Goal: Information Seeking & Learning: Learn about a topic

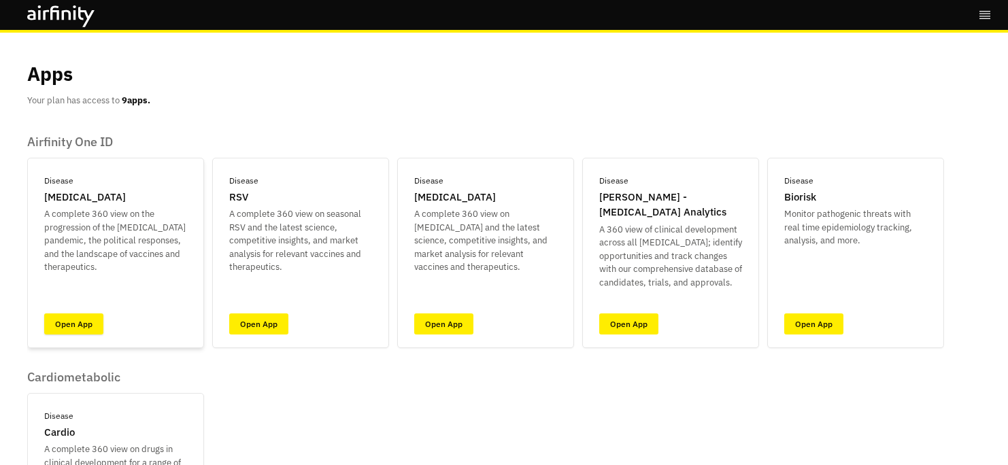
click at [64, 330] on link "Open App" at bounding box center [73, 324] width 59 height 21
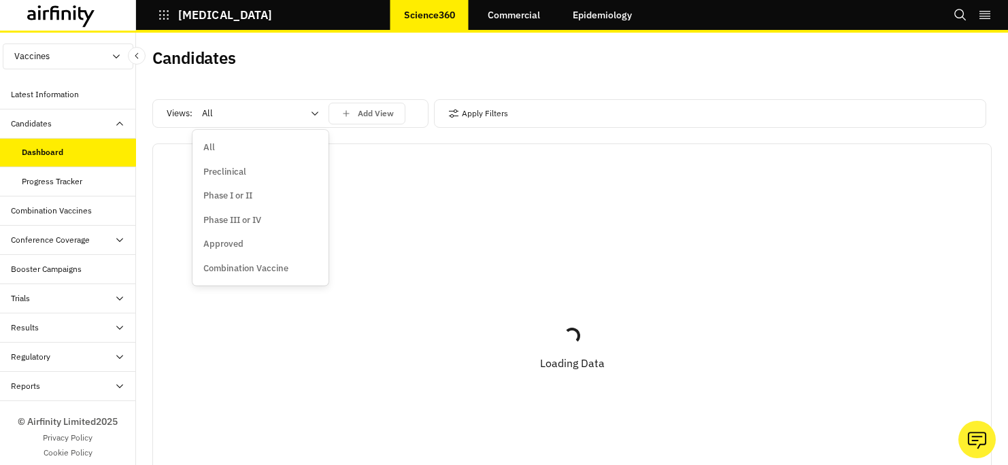
click at [298, 113] on div at bounding box center [252, 113] width 101 height 16
click at [316, 77] on div "Candidates" at bounding box center [362, 63] width 420 height 29
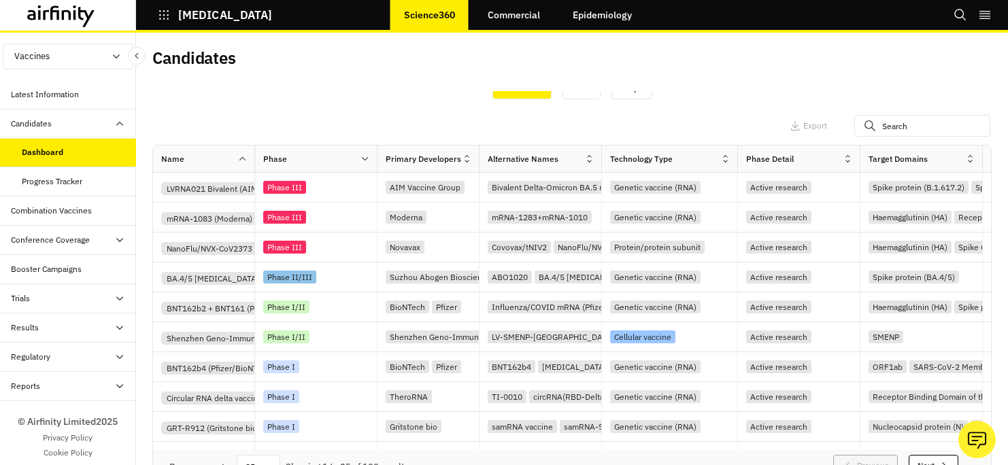
scroll to position [498, 0]
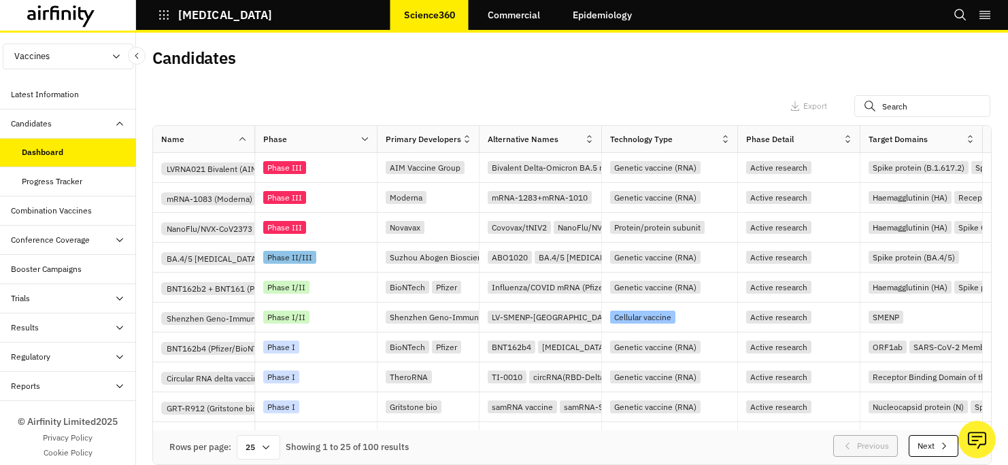
click at [79, 63] on button "Vaccines" at bounding box center [68, 57] width 131 height 26
click at [52, 102] on p "Therapeutics" at bounding box center [39, 108] width 73 height 26
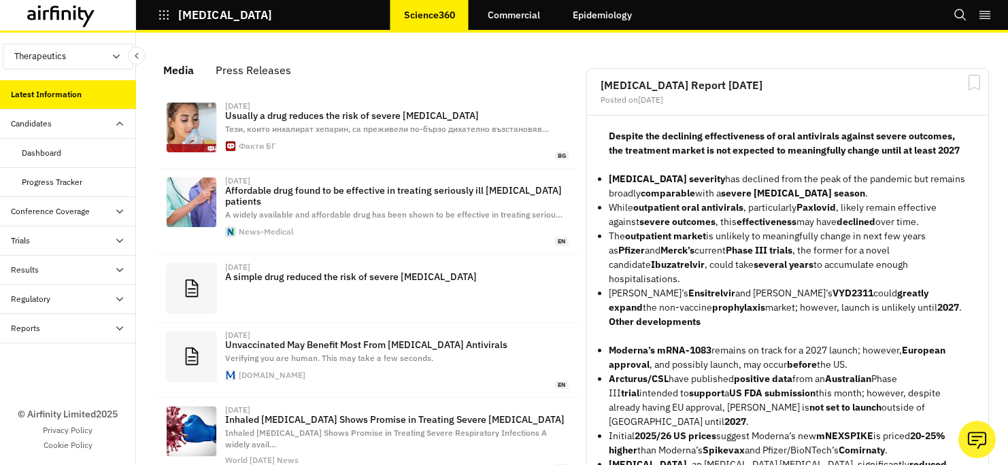
scroll to position [858, 398]
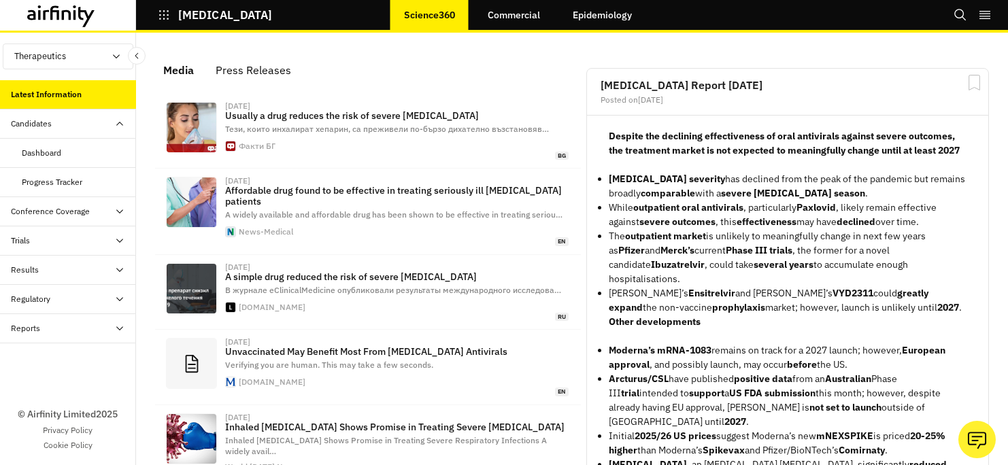
click at [109, 150] on div "Dashboard" at bounding box center [79, 153] width 114 height 12
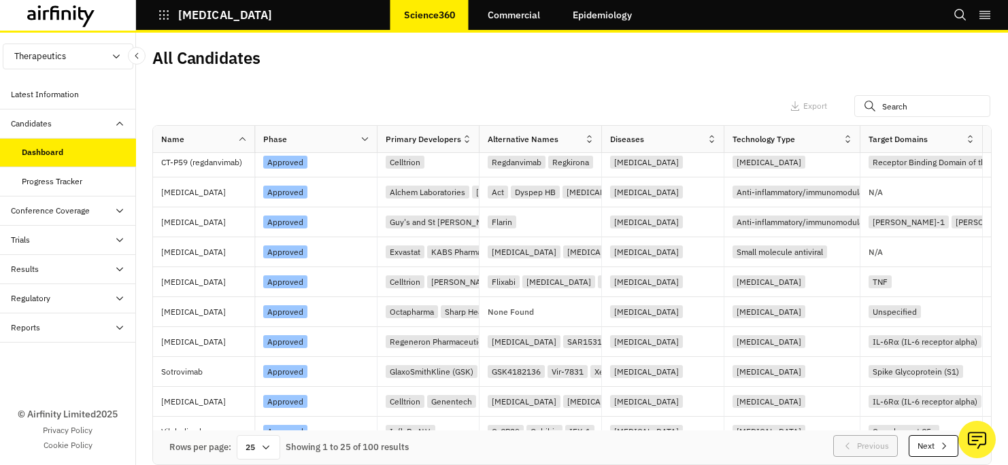
scroll to position [474, 0]
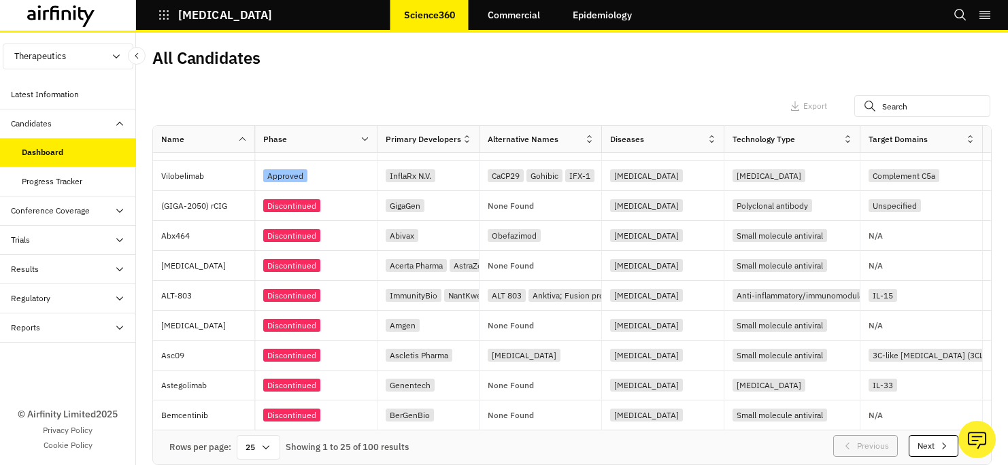
click at [915, 444] on button "Next" at bounding box center [934, 446] width 50 height 22
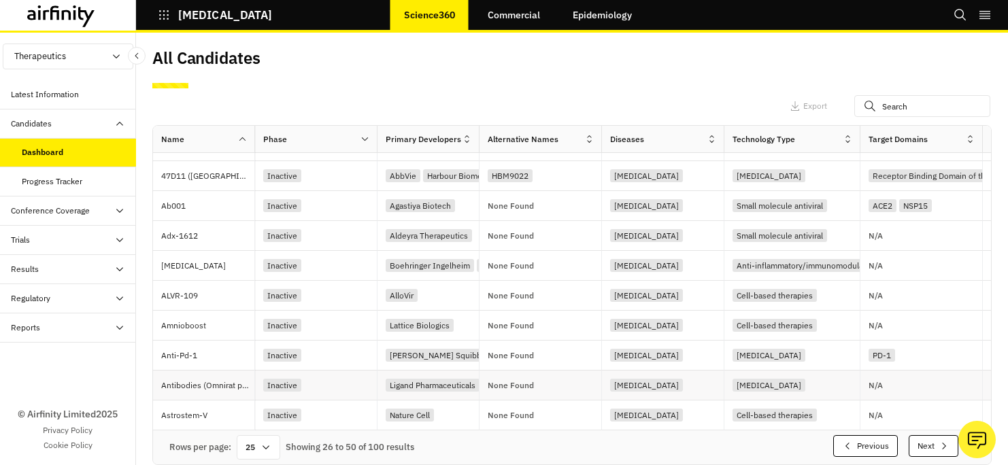
scroll to position [14, 0]
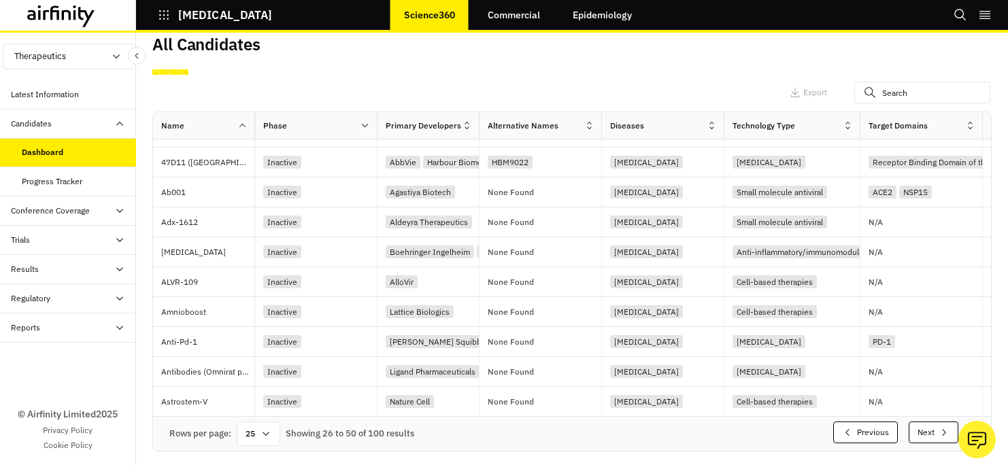
click at [923, 439] on button "Next" at bounding box center [934, 433] width 50 height 22
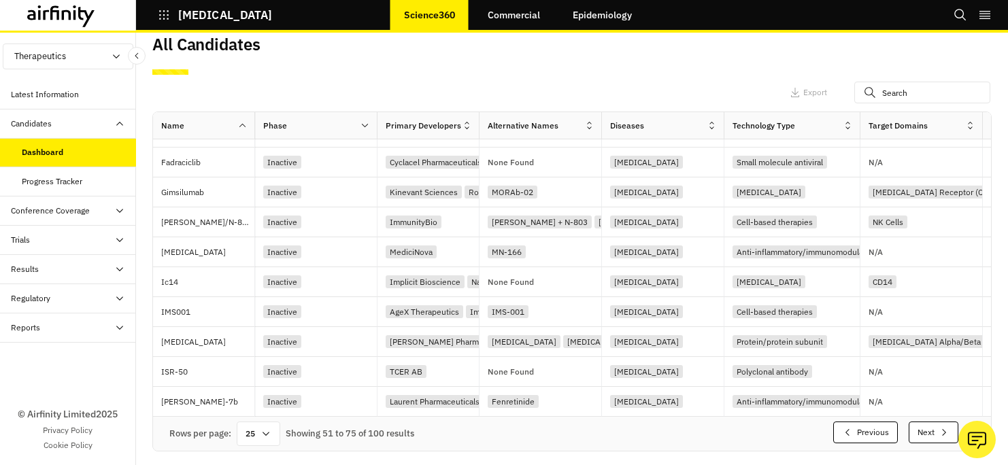
click at [913, 435] on button "Next" at bounding box center [934, 433] width 50 height 22
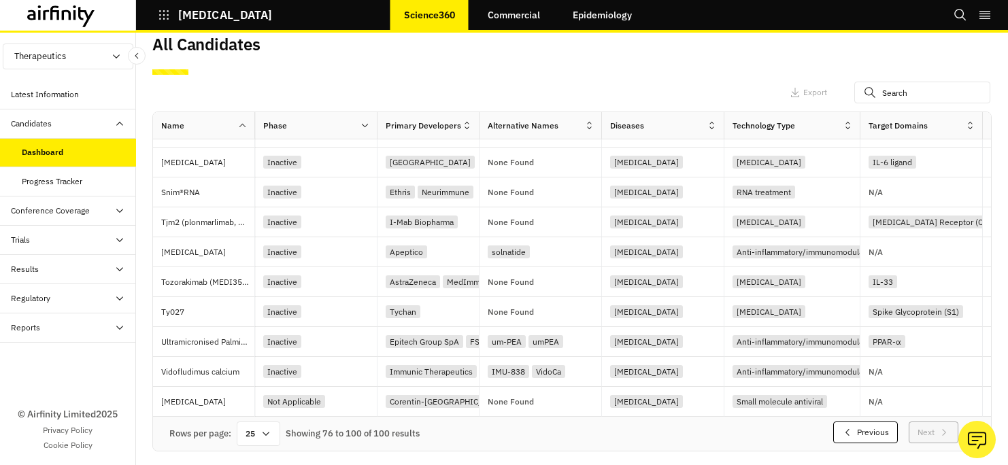
click at [874, 437] on button "Previous" at bounding box center [865, 433] width 65 height 22
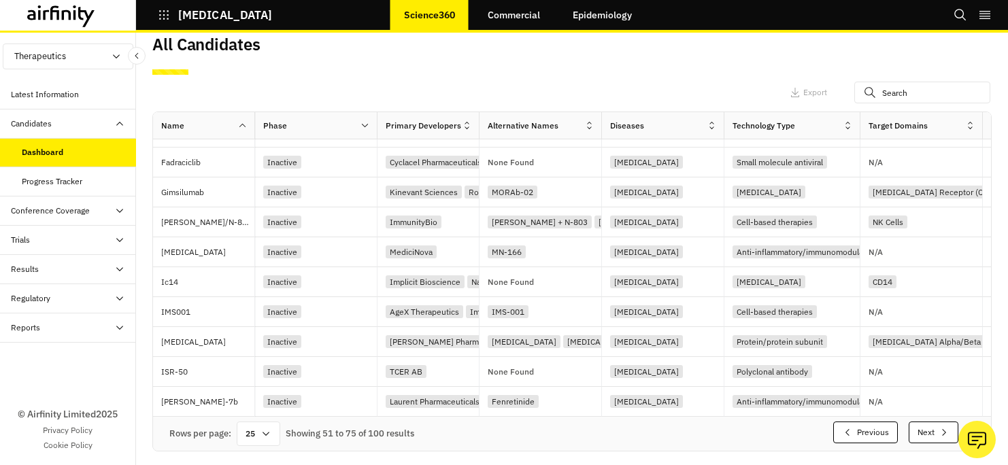
click at [873, 437] on button "Previous" at bounding box center [865, 433] width 65 height 22
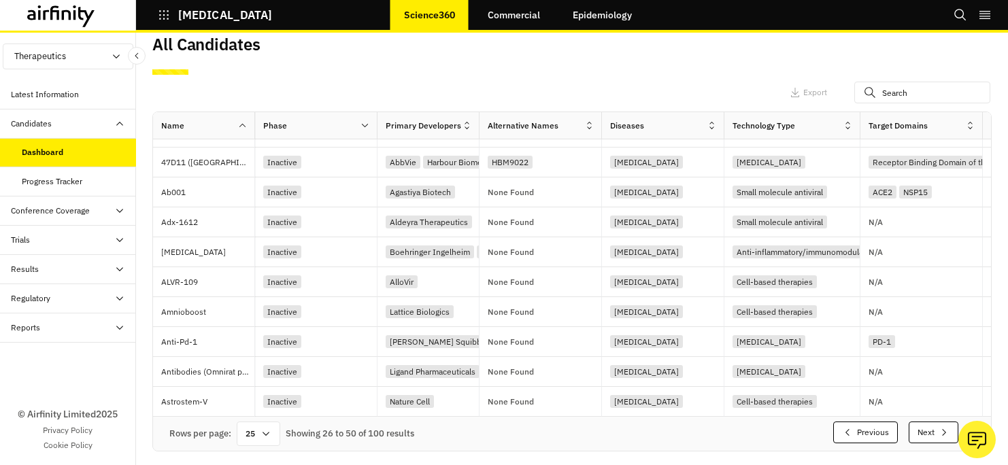
click at [873, 437] on button "Previous" at bounding box center [865, 433] width 65 height 22
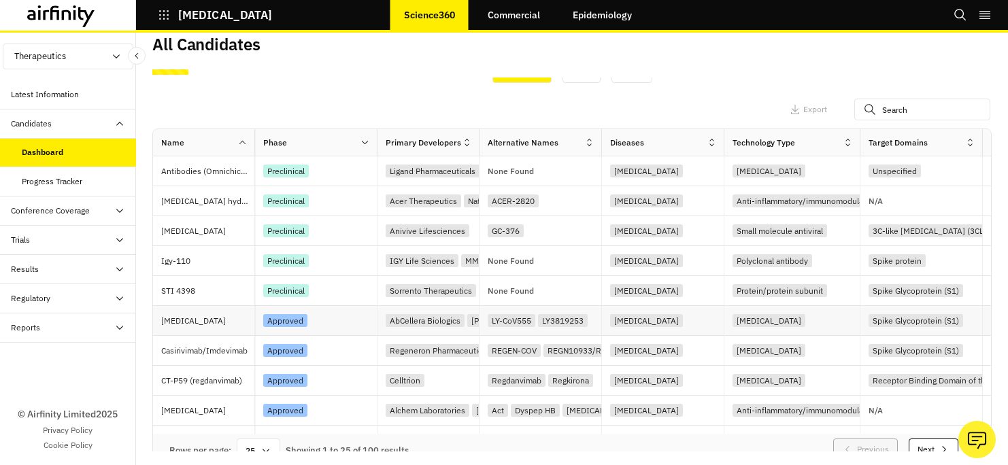
scroll to position [471, 0]
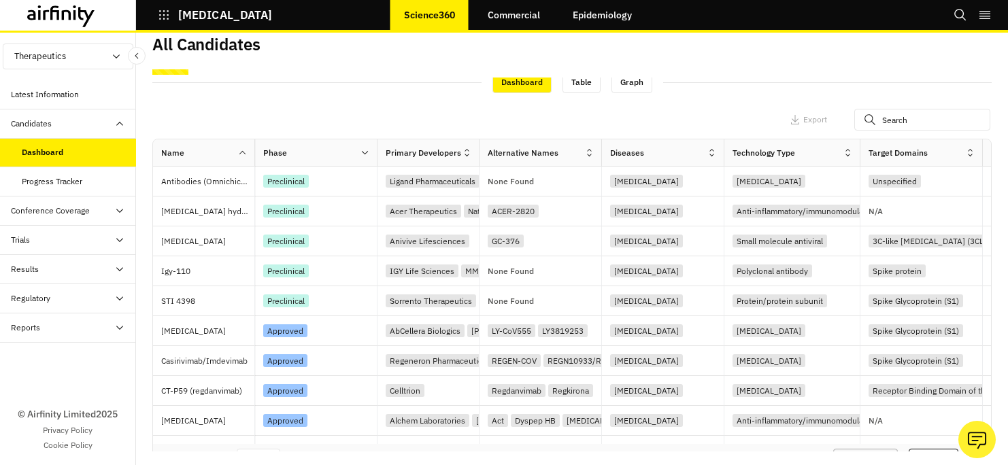
click at [365, 143] on div "Phase" at bounding box center [316, 152] width 122 height 27
click at [363, 147] on div at bounding box center [368, 153] width 17 height 17
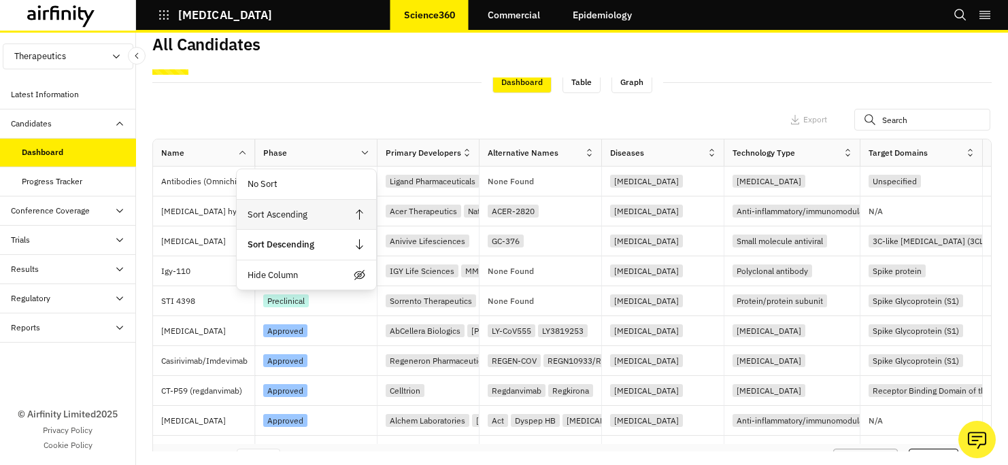
click at [336, 207] on div "Sort Ascending" at bounding box center [306, 215] width 139 height 31
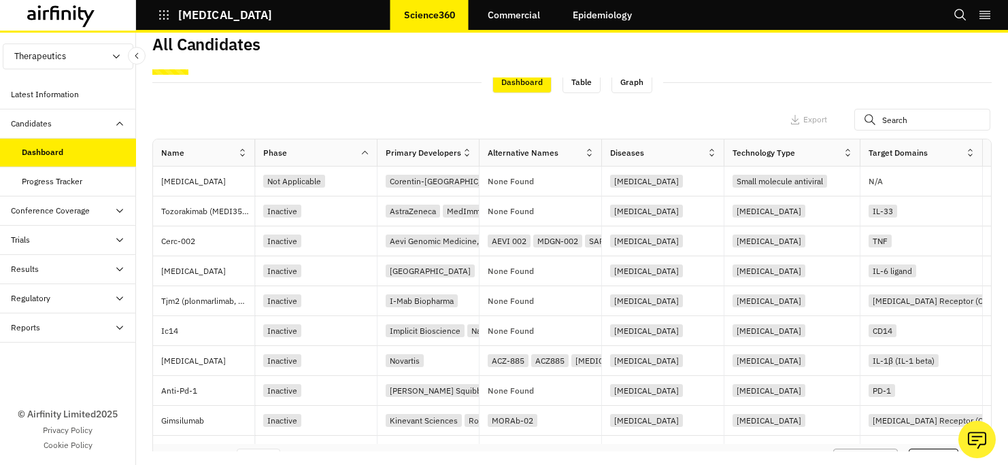
click at [353, 163] on div "Phase" at bounding box center [316, 152] width 122 height 27
click at [353, 155] on div "Phase" at bounding box center [307, 153] width 105 height 16
click at [360, 156] on icon at bounding box center [365, 153] width 10 height 10
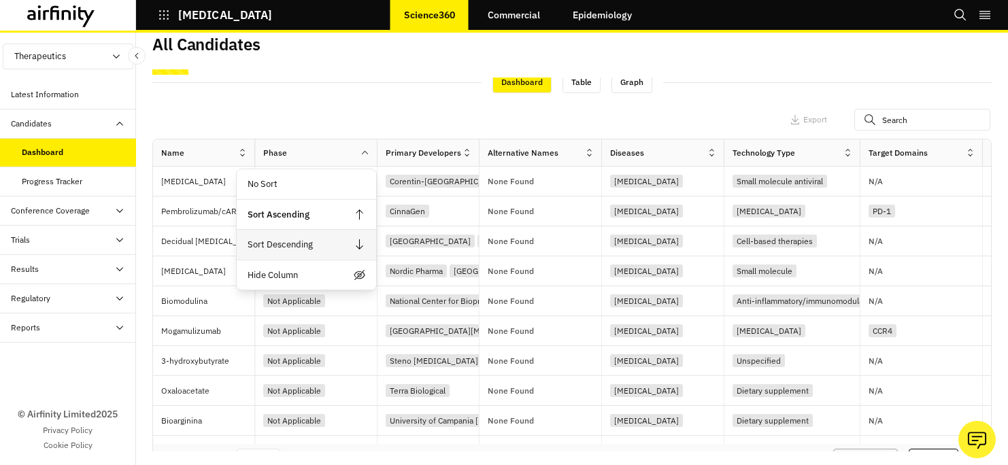
click at [331, 252] on div "Sort Descending" at bounding box center [306, 245] width 139 height 31
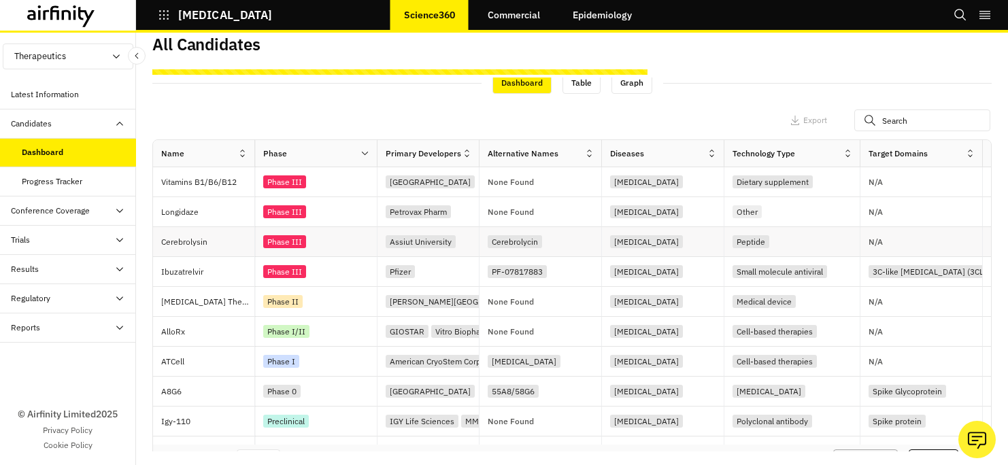
scroll to position [498, 0]
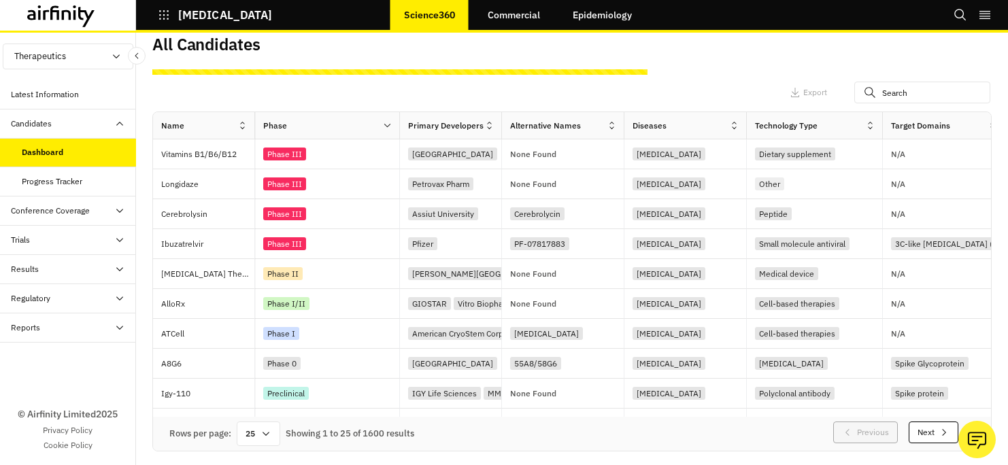
drag, startPoint x: 384, startPoint y: 130, endPoint x: 407, endPoint y: 135, distance: 22.9
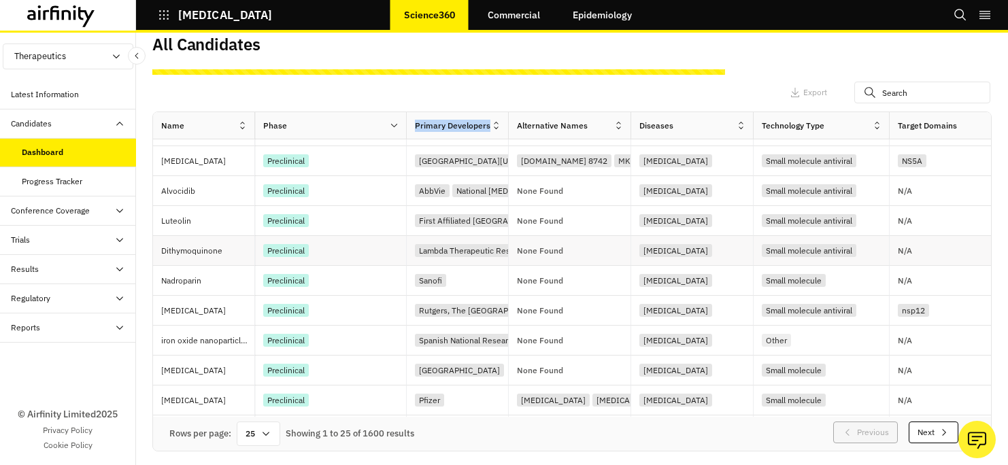
scroll to position [0, 0]
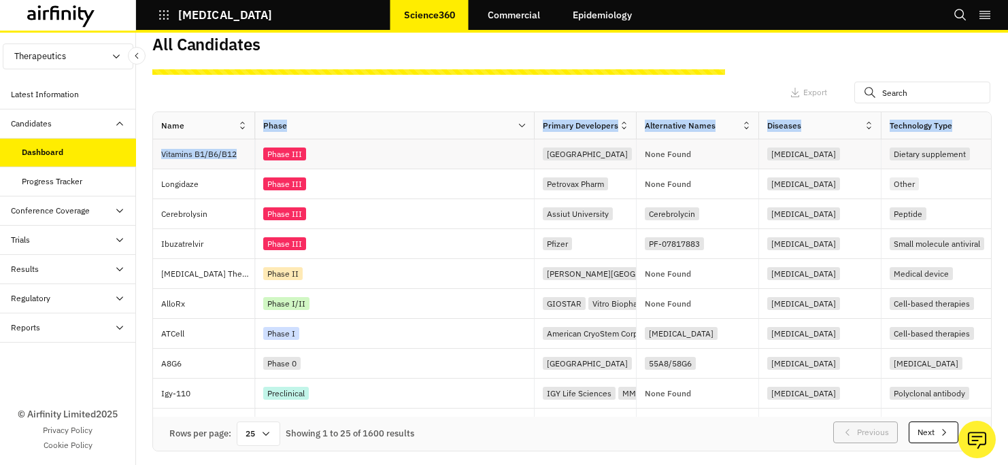
drag, startPoint x: 252, startPoint y: 131, endPoint x: 157, endPoint y: 159, distance: 98.8
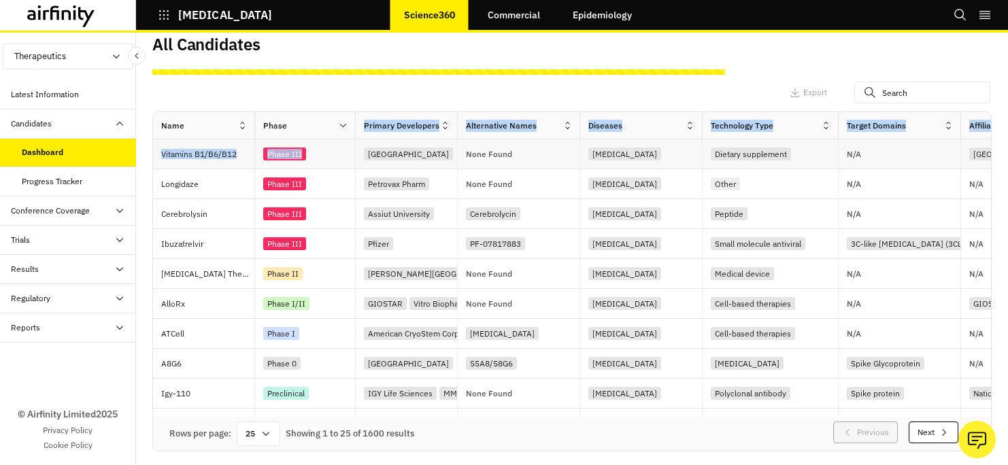
drag, startPoint x: 533, startPoint y: 125, endPoint x: 354, endPoint y: 149, distance: 180.4
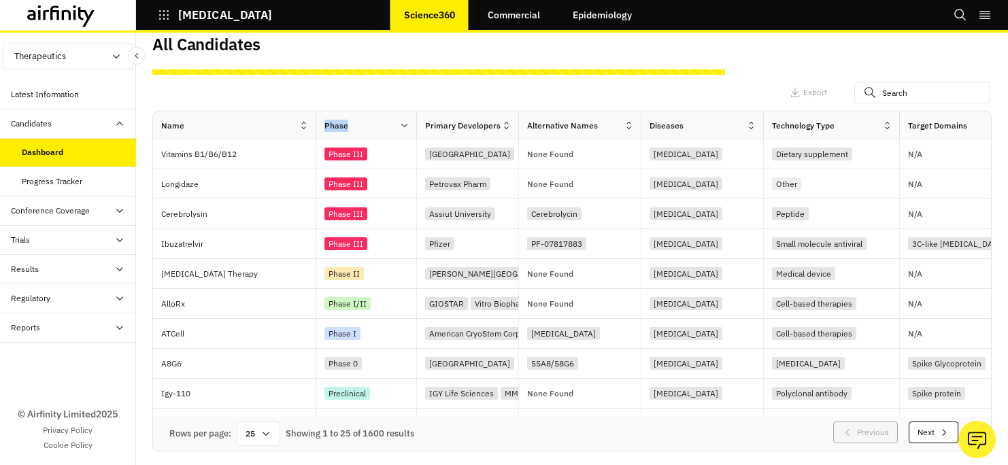
drag, startPoint x: 254, startPoint y: 126, endPoint x: 316, endPoint y: 136, distance: 61.9
click at [316, 136] on div "Name" at bounding box center [234, 125] width 163 height 27
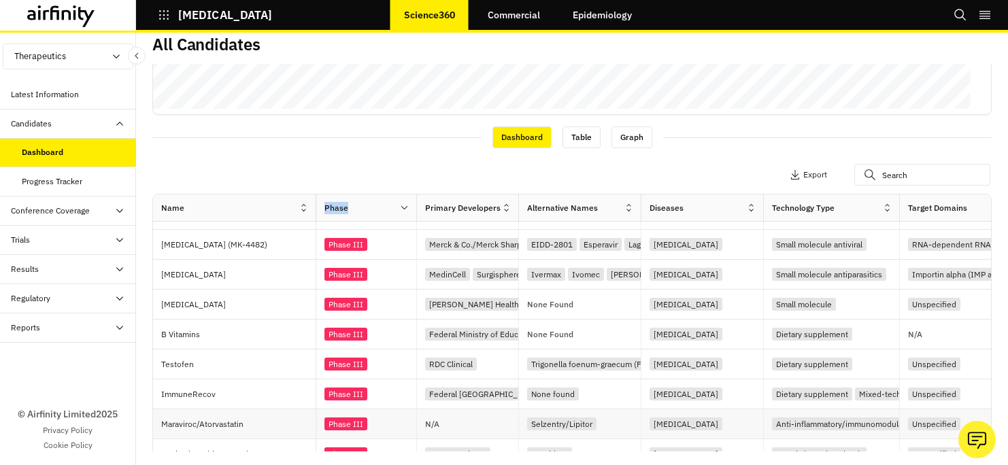
scroll to position [485, 0]
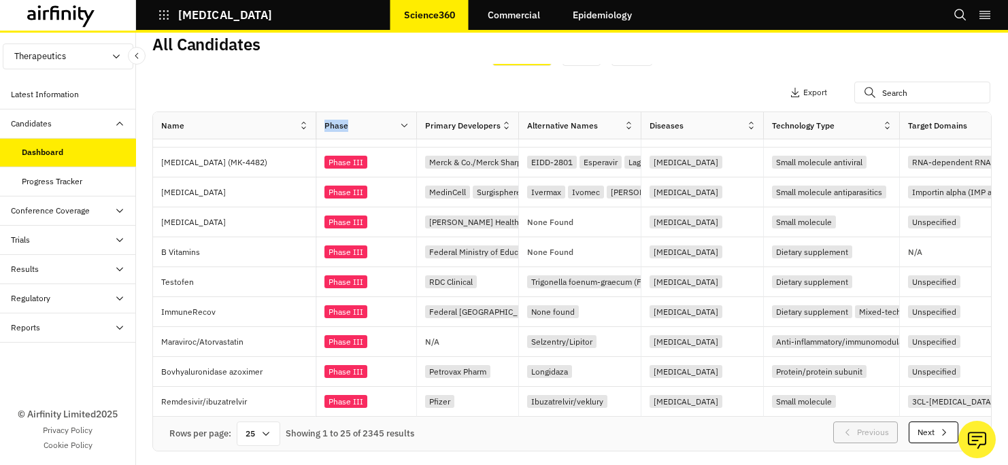
click at [397, 125] on div "Phase" at bounding box center [357, 126] width 83 height 16
click at [401, 127] on icon at bounding box center [404, 125] width 10 height 10
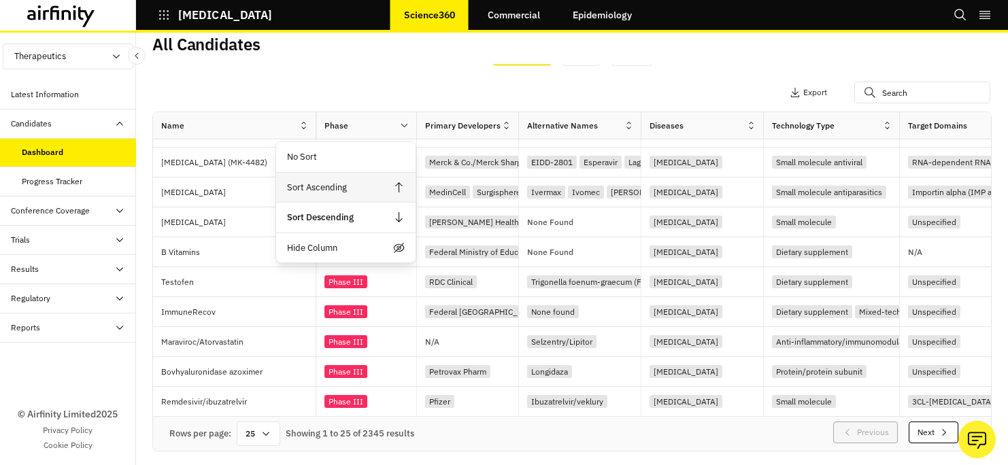
click at [350, 190] on div "Sort Ascending" at bounding box center [345, 188] width 139 height 31
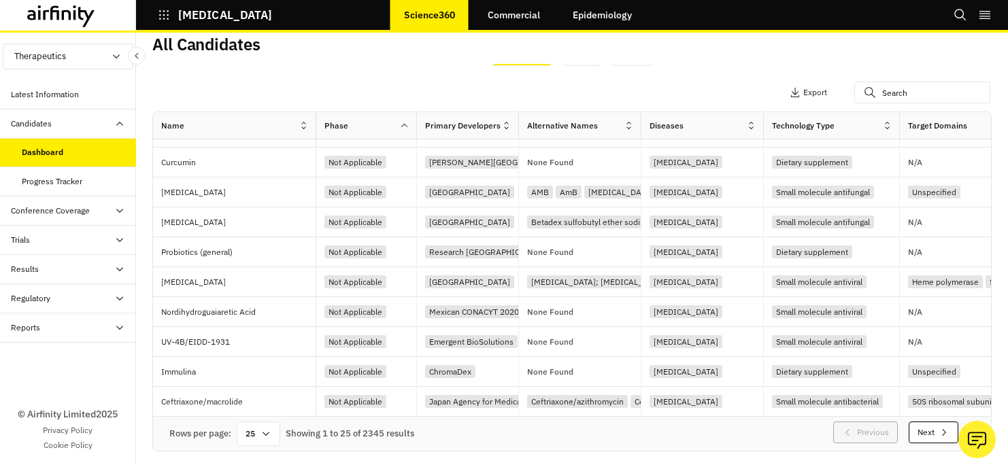
click at [399, 133] on div at bounding box center [407, 126] width 17 height 17
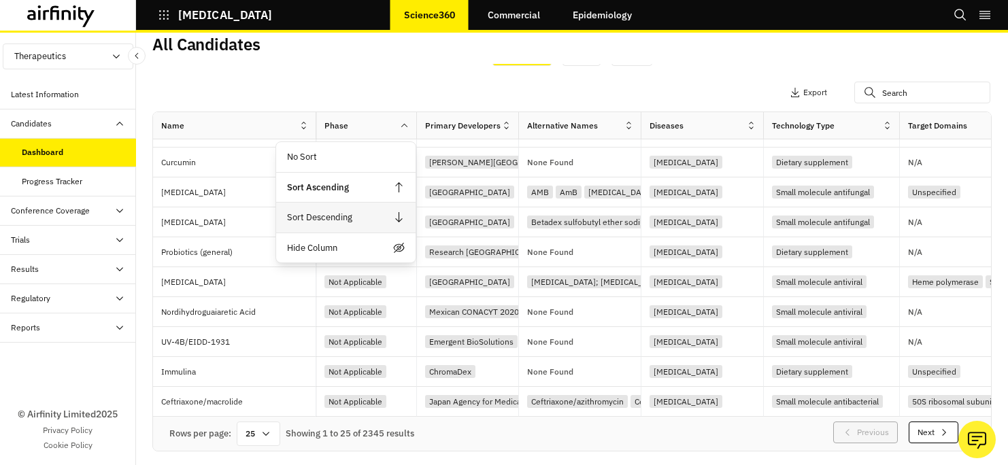
click at [369, 226] on div "Sort Descending" at bounding box center [345, 218] width 139 height 31
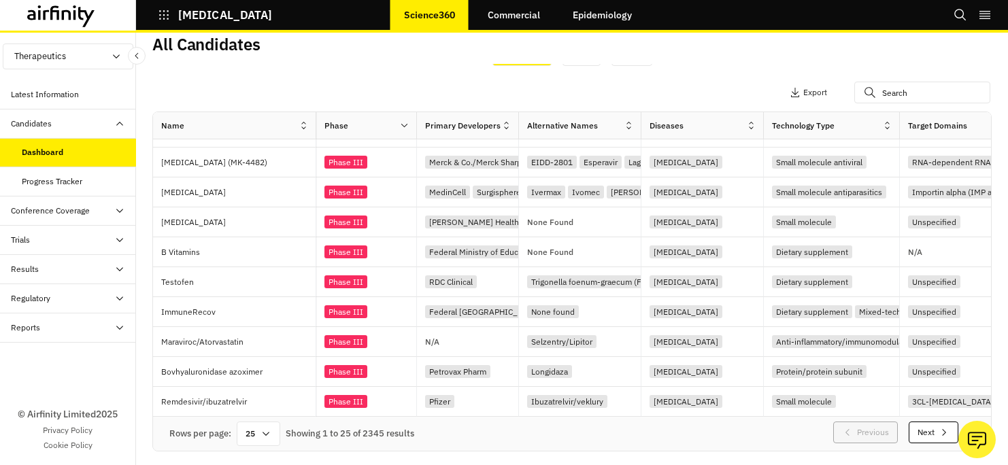
click at [265, 443] on div "25" at bounding box center [259, 434] width 44 height 24
click at [260, 260] on div "100" at bounding box center [258, 254] width 39 height 31
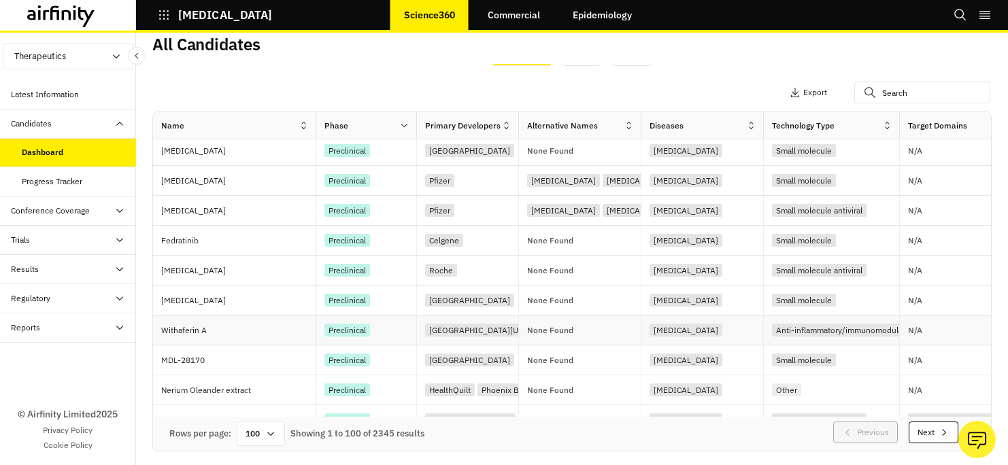
scroll to position [2718, 0]
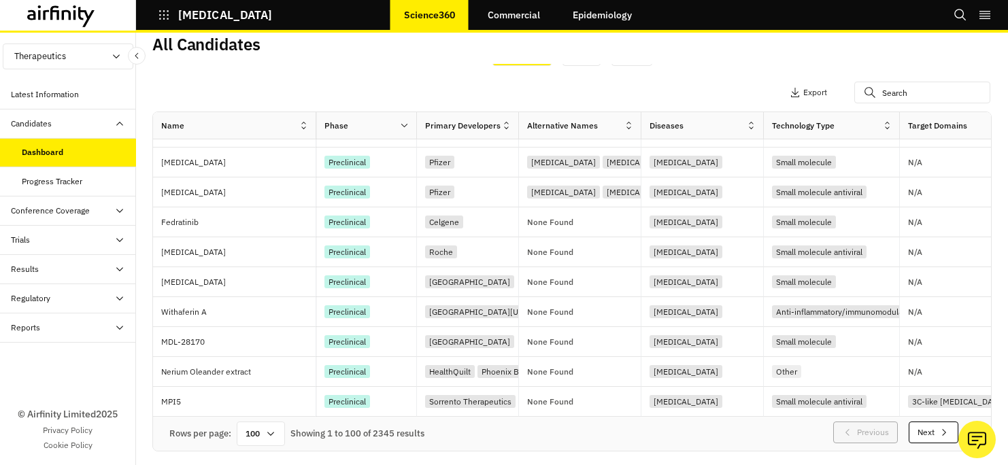
click at [254, 428] on div "100" at bounding box center [261, 434] width 48 height 24
click at [909, 435] on button "Next" at bounding box center [934, 433] width 50 height 22
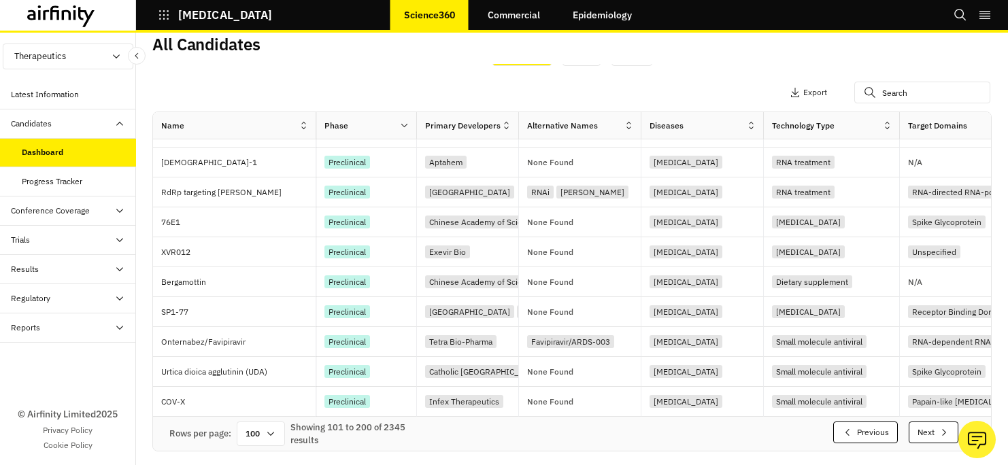
click at [909, 434] on button "Next" at bounding box center [934, 433] width 50 height 22
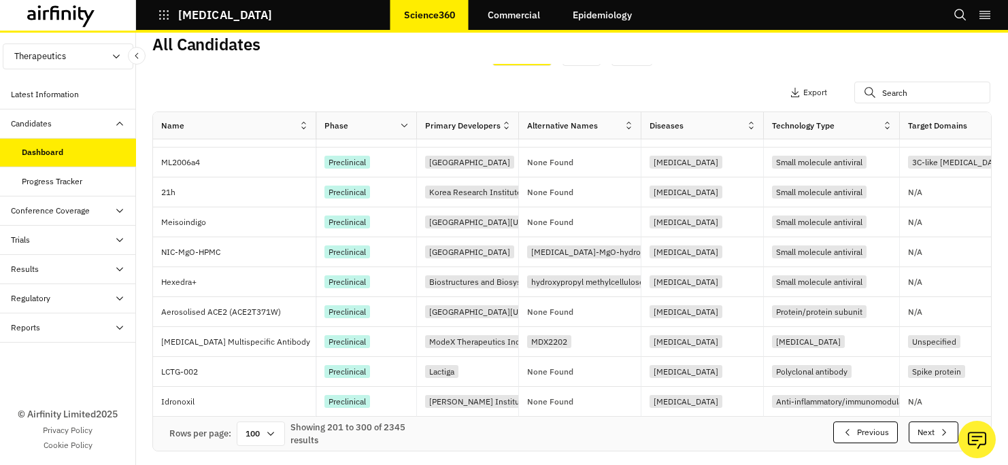
click at [909, 433] on button "Next" at bounding box center [934, 433] width 50 height 22
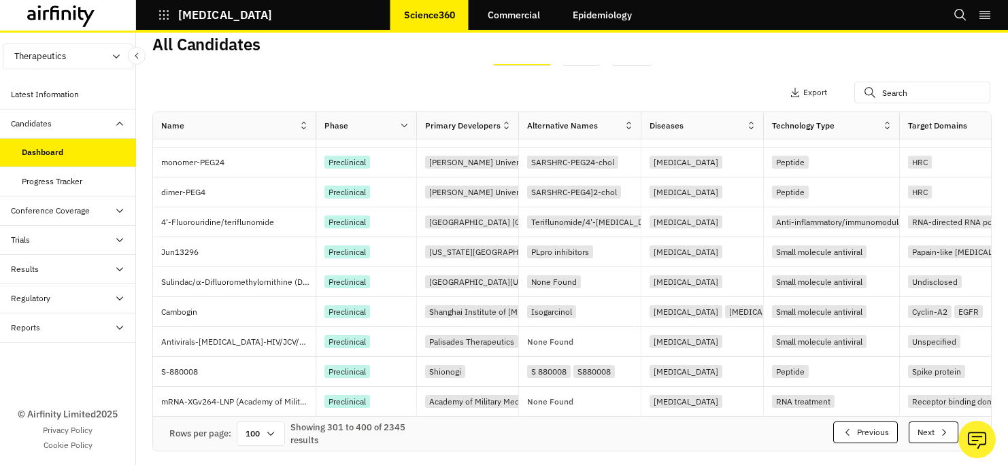
click at [909, 433] on button "Next" at bounding box center [934, 433] width 50 height 22
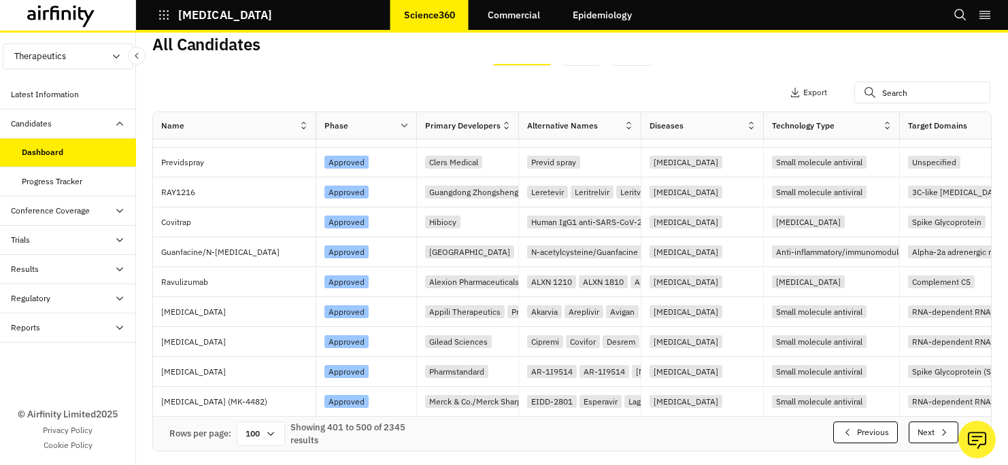
click at [910, 433] on button "Next" at bounding box center [934, 433] width 50 height 22
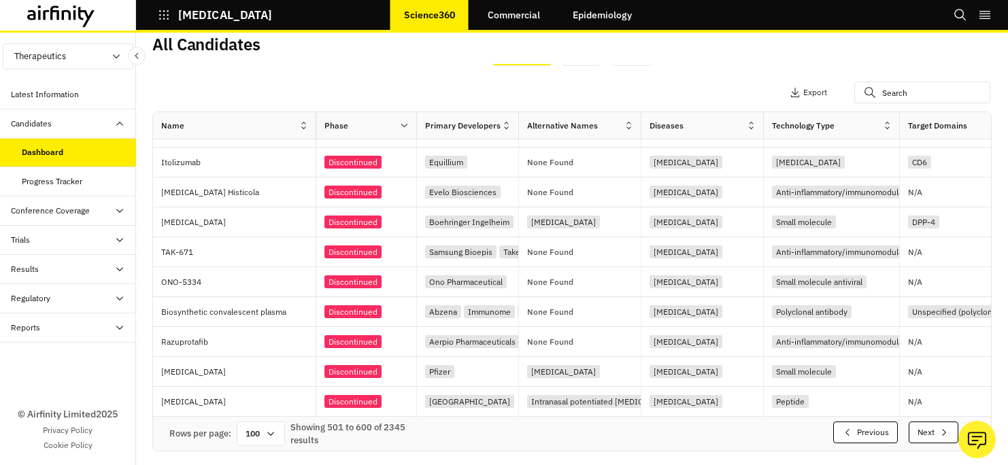
click at [909, 430] on button "Next" at bounding box center [934, 433] width 50 height 22
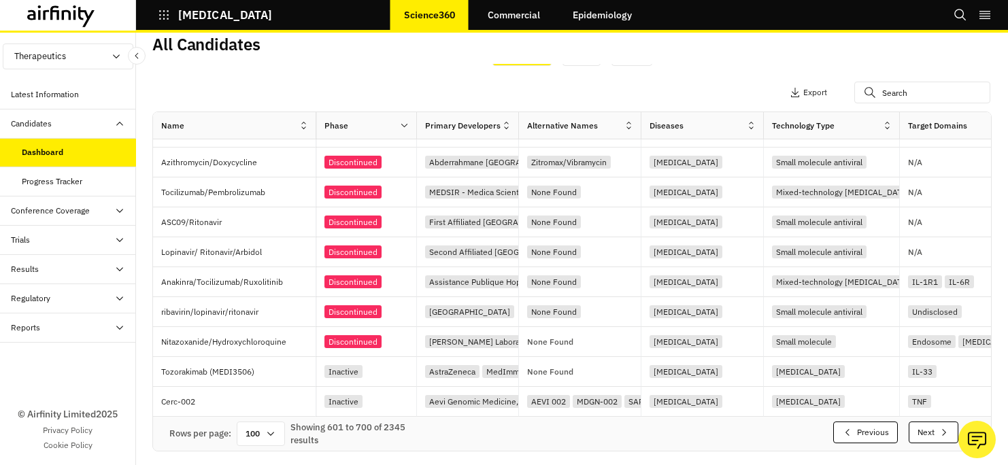
click at [909, 430] on button "Next" at bounding box center [934, 433] width 50 height 22
